Goal: Find specific page/section: Find specific page/section

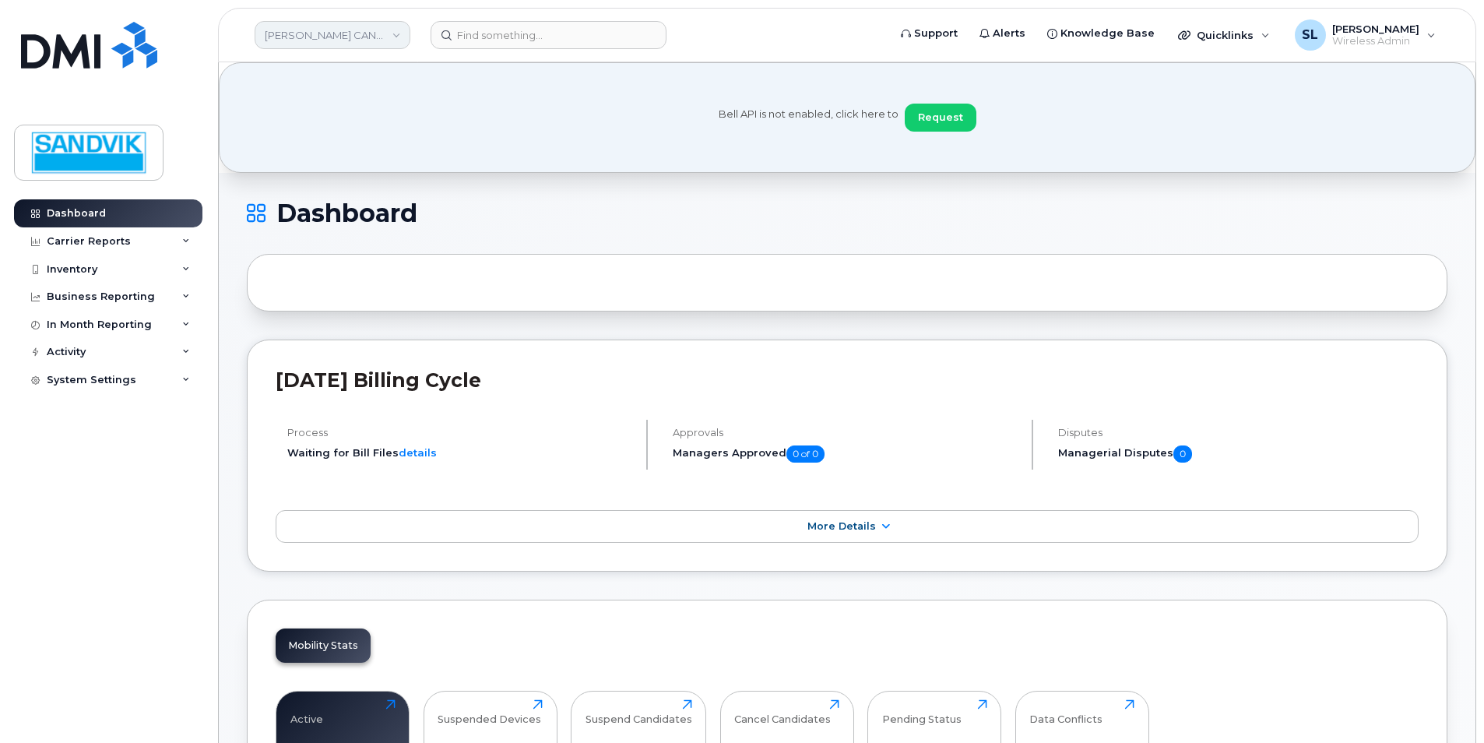
click at [316, 39] on link "WALTER CANADA" at bounding box center [333, 35] width 156 height 28
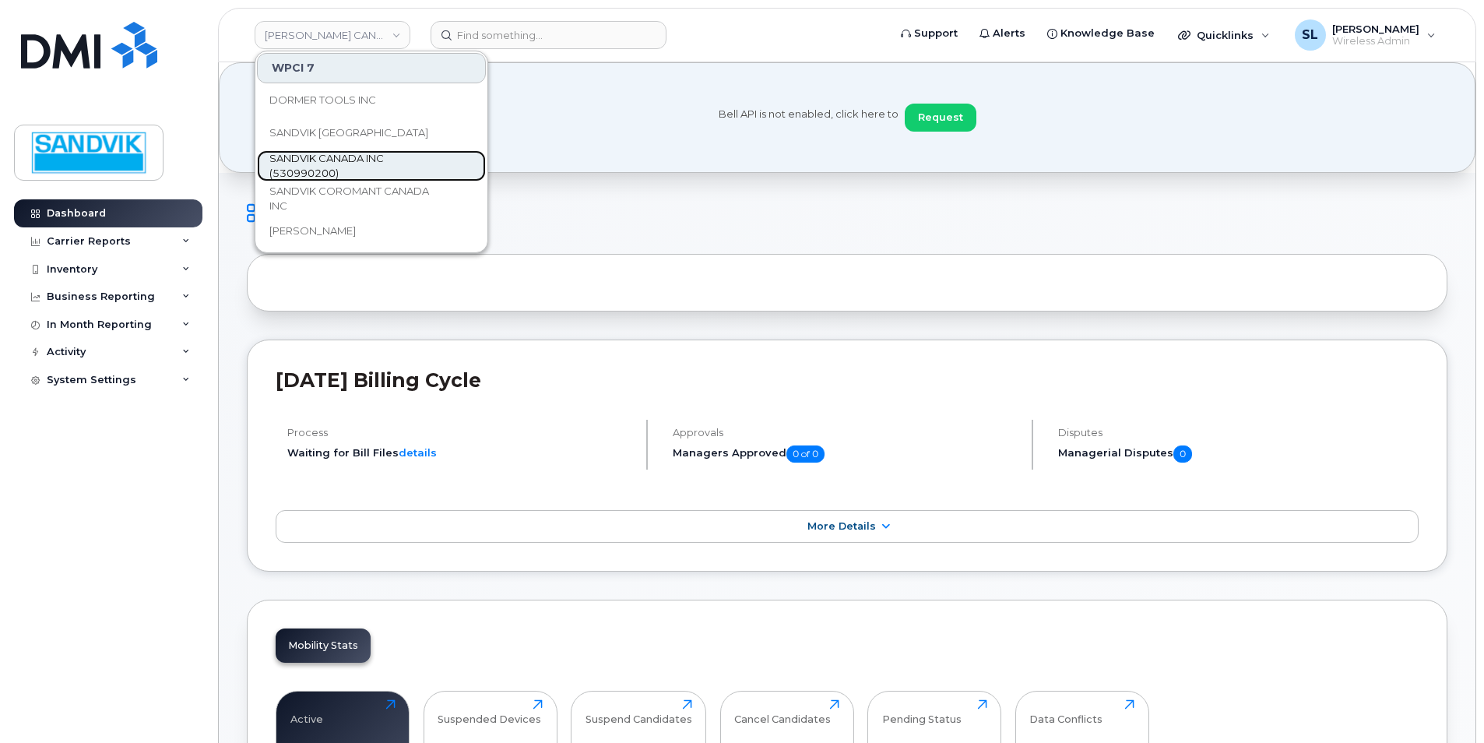
click at [320, 170] on span "SANDVIK CANADA INC (530990200)" at bounding box center [358, 166] width 179 height 30
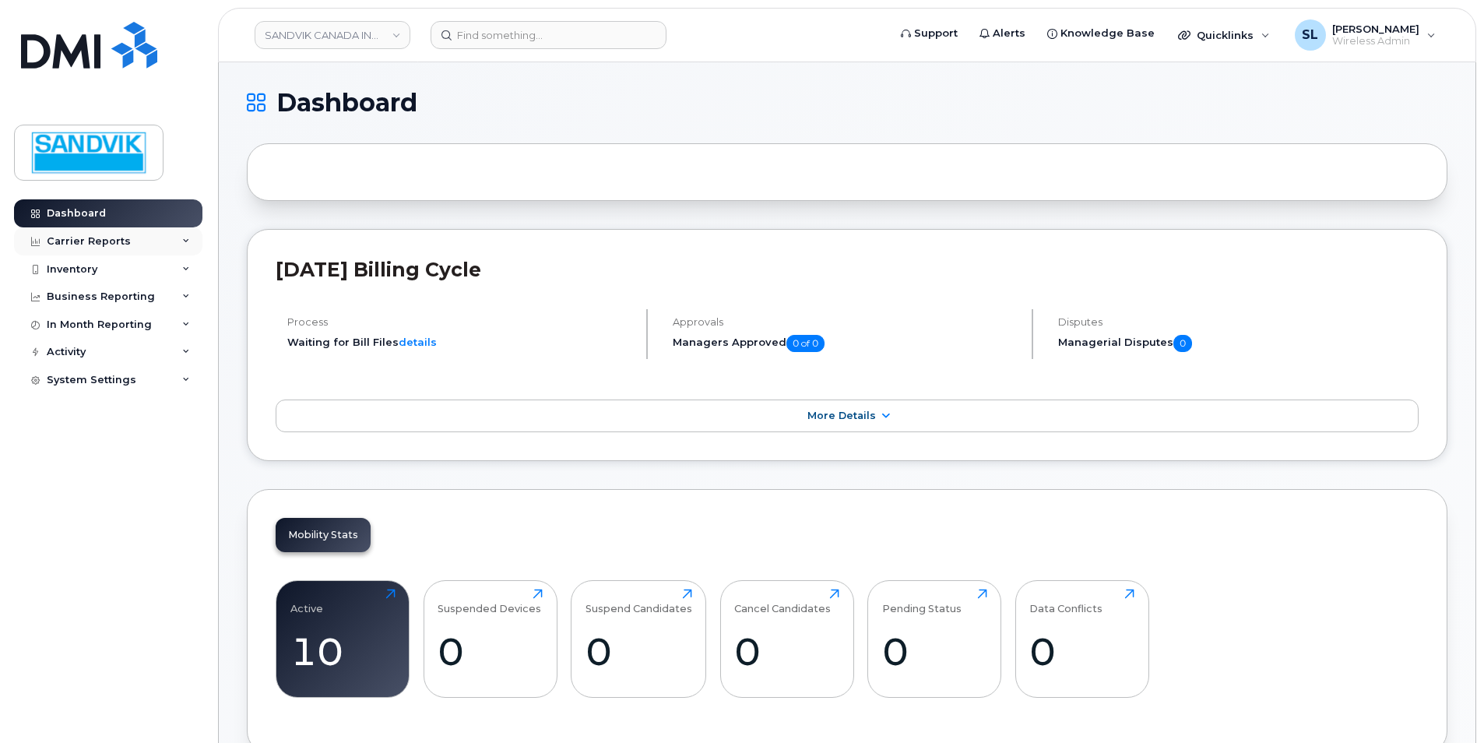
click at [107, 243] on div "Carrier Reports" at bounding box center [89, 241] width 84 height 12
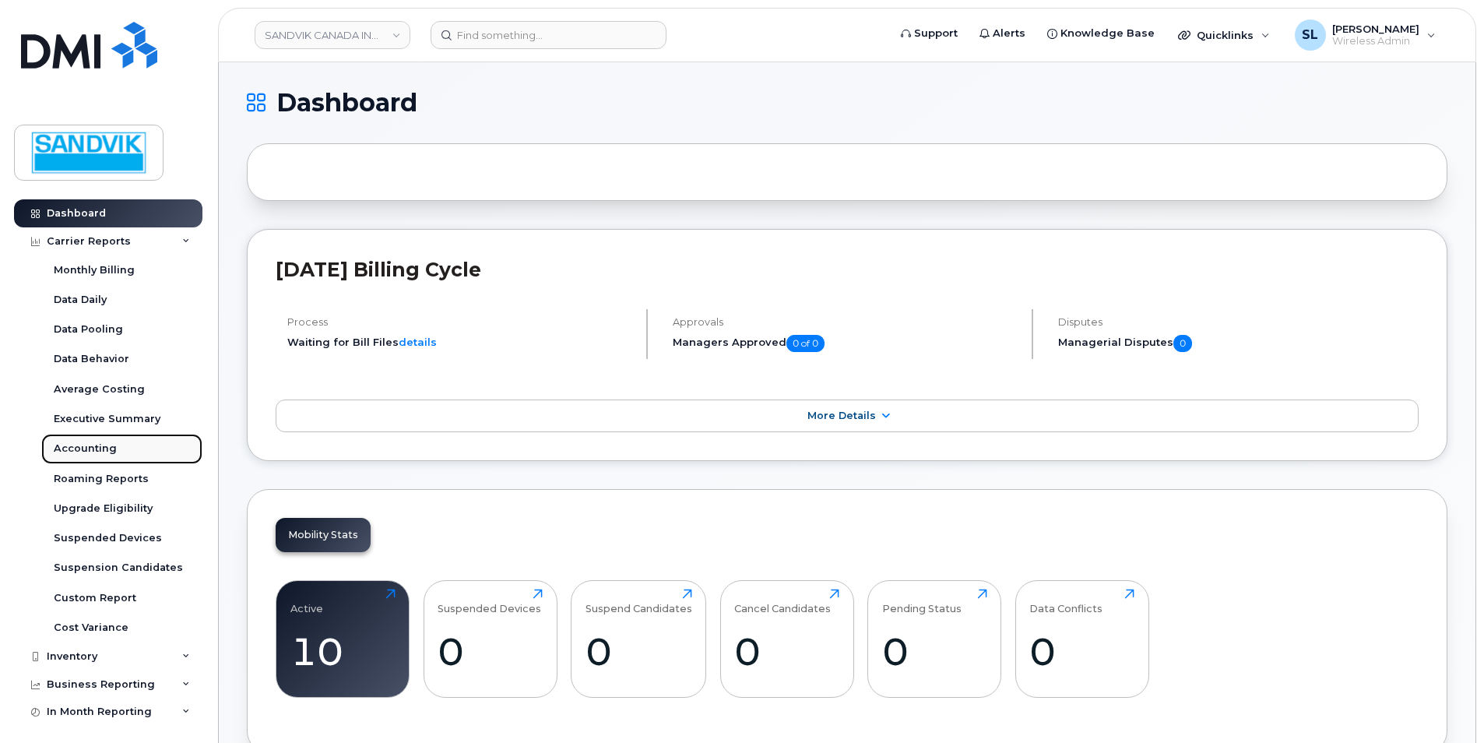
click at [79, 448] on div "Accounting" at bounding box center [85, 448] width 63 height 14
